Goal: Find specific fact: Find specific fact

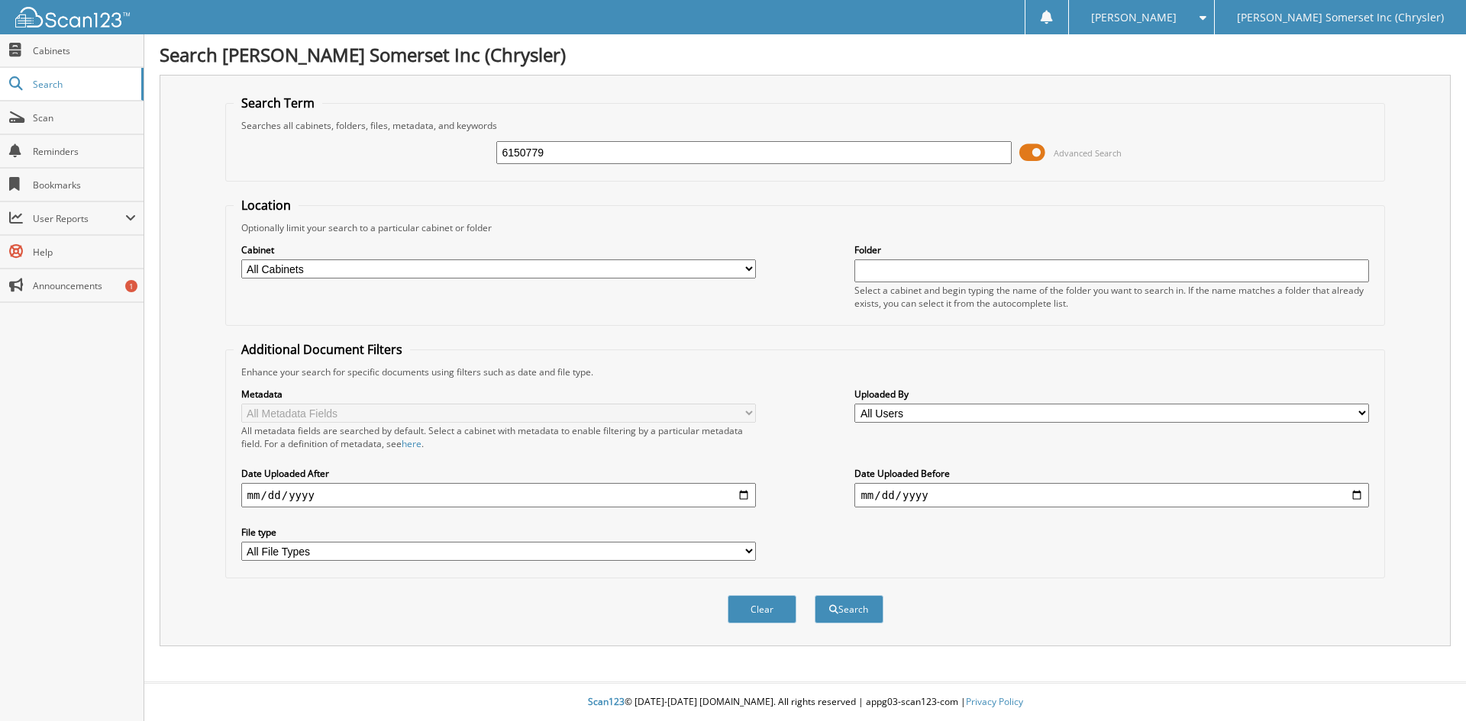
type input "6150779"
click at [815, 595] on button "Search" at bounding box center [849, 609] width 69 height 28
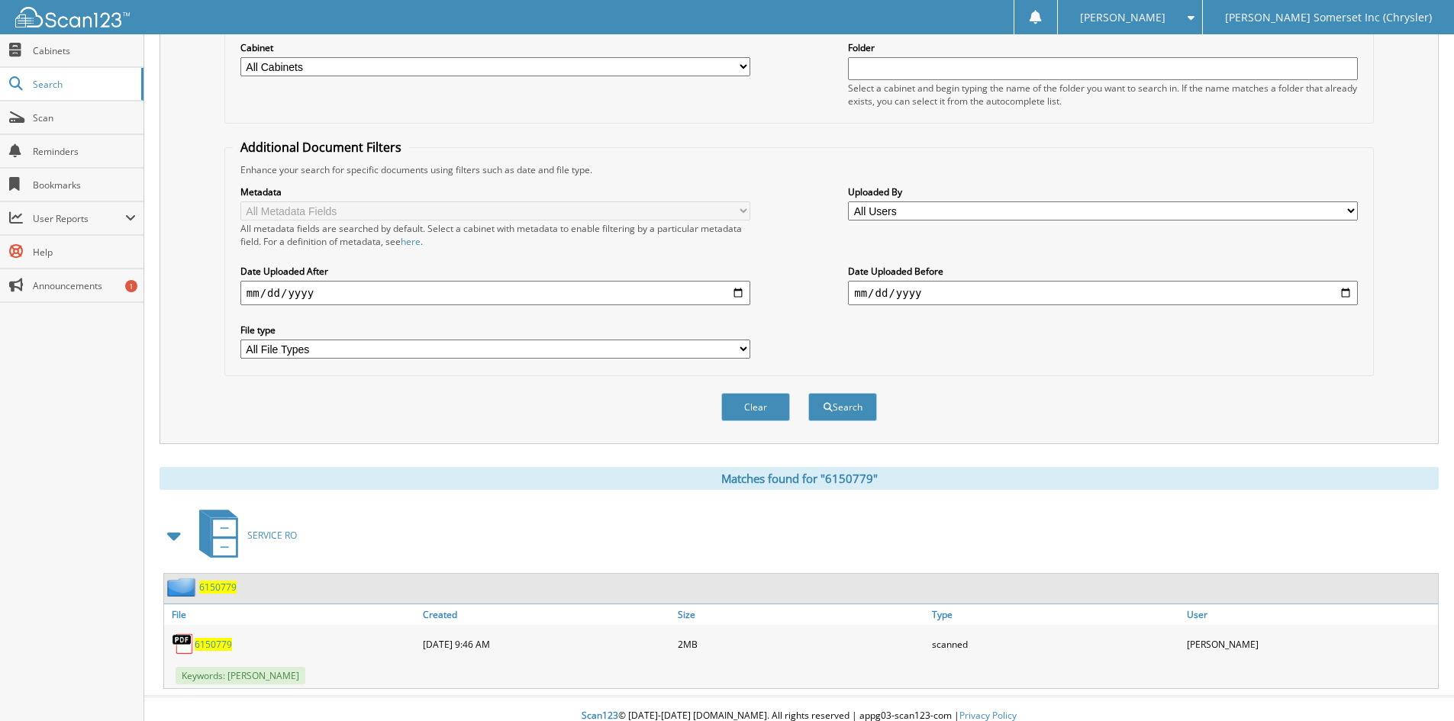
scroll to position [217, 0]
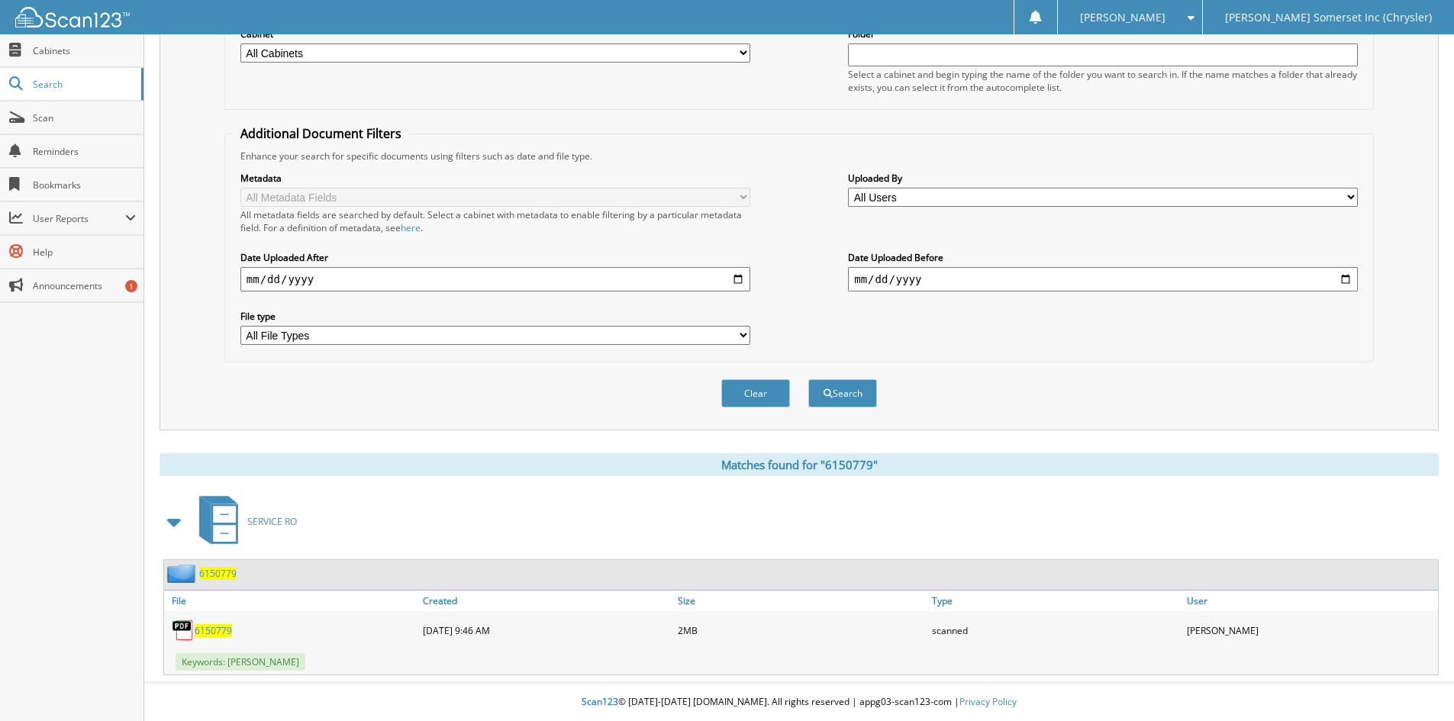
click at [218, 634] on span "6150779" at bounding box center [213, 630] width 37 height 13
